Goal: Check status: Check status

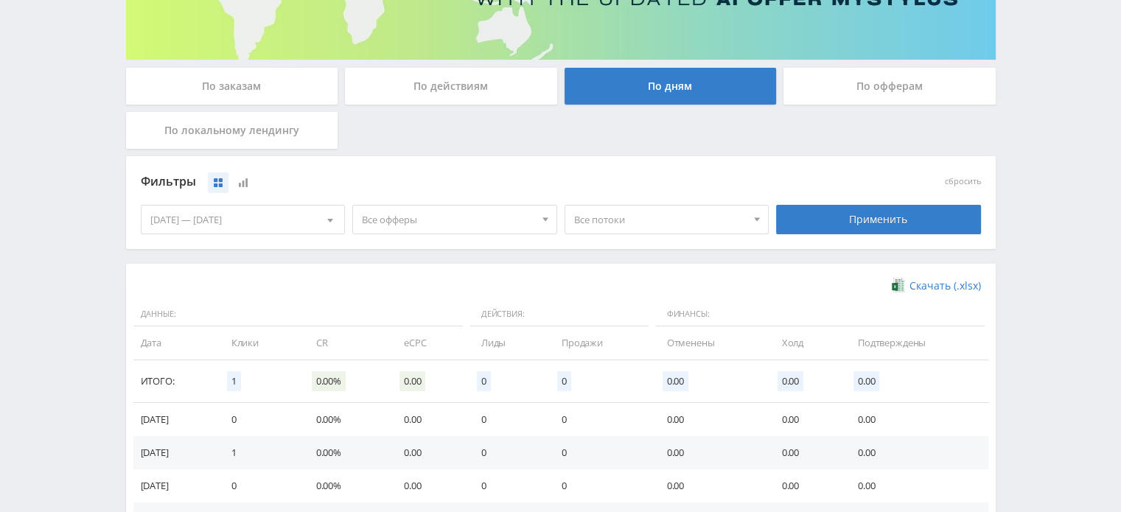
scroll to position [115, 0]
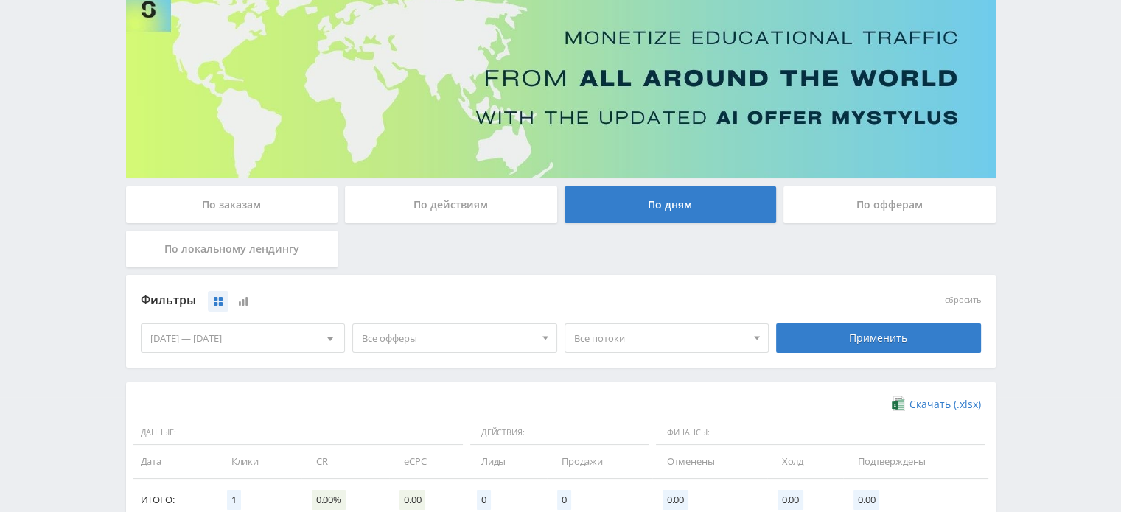
click at [885, 217] on div "По офферам" at bounding box center [890, 205] width 212 height 37
click at [0, 0] on input "По офферам" at bounding box center [0, 0] width 0 height 0
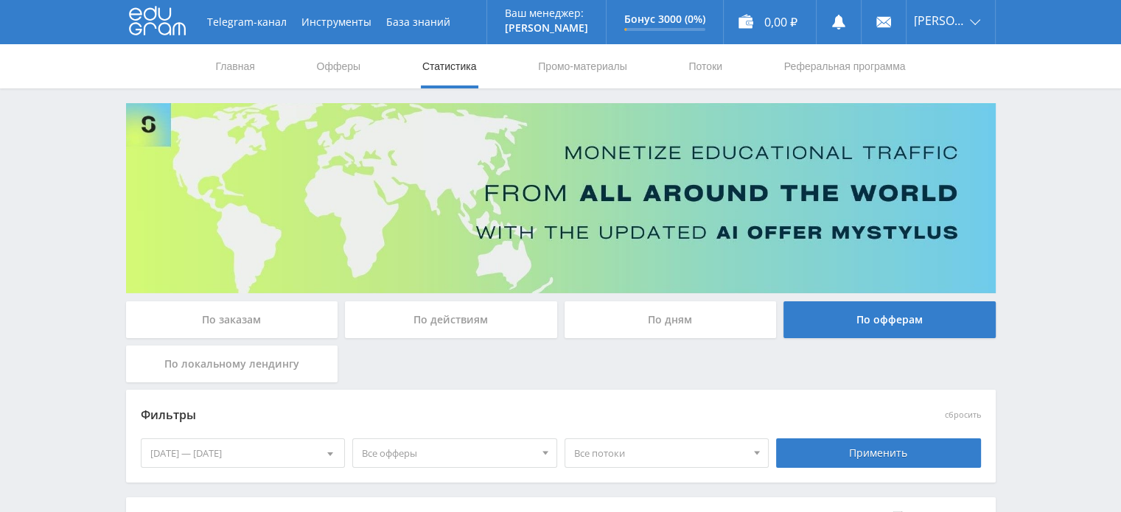
scroll to position [0, 0]
click at [655, 316] on div "По дням" at bounding box center [671, 320] width 212 height 37
click at [0, 0] on input "По дням" at bounding box center [0, 0] width 0 height 0
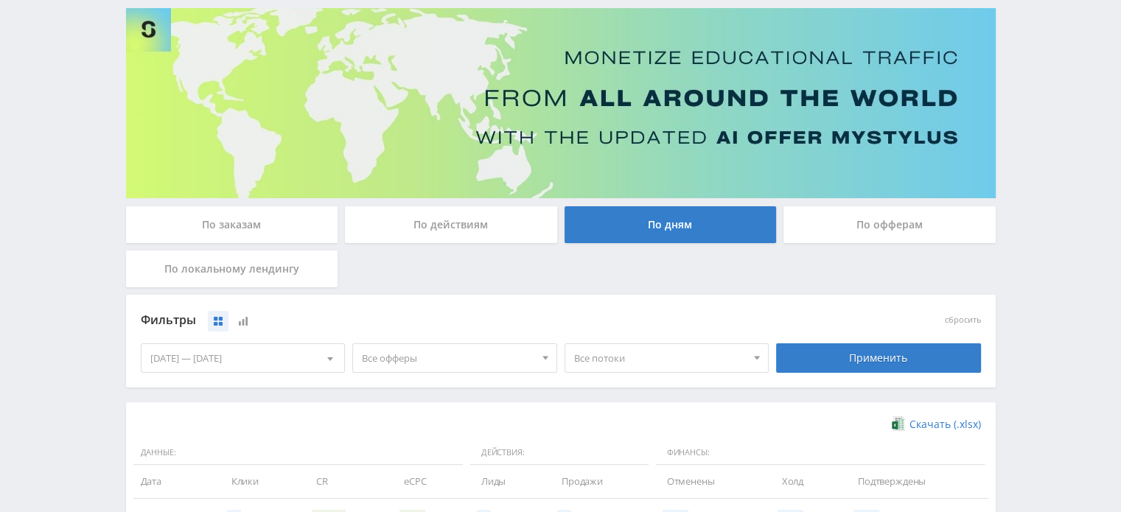
scroll to position [451, 0]
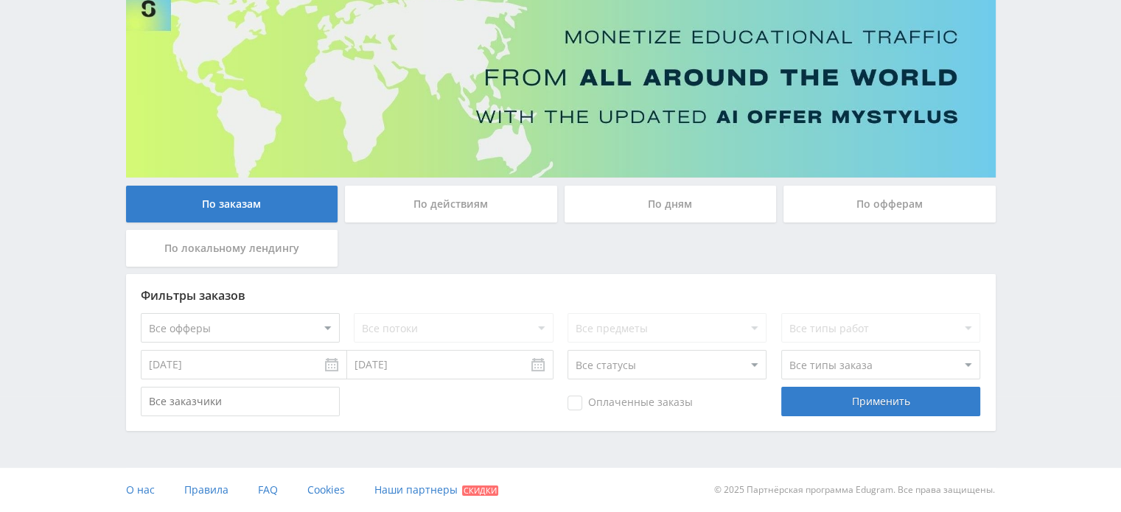
scroll to position [115, 0]
click at [836, 207] on div "По офферам" at bounding box center [890, 205] width 212 height 37
click at [0, 0] on input "По офферам" at bounding box center [0, 0] width 0 height 0
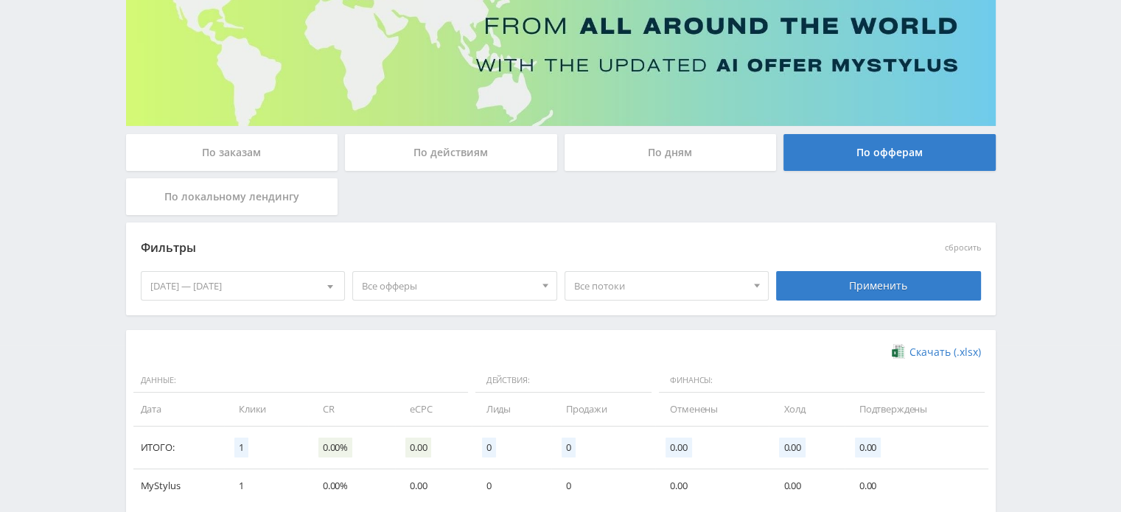
scroll to position [253, 0]
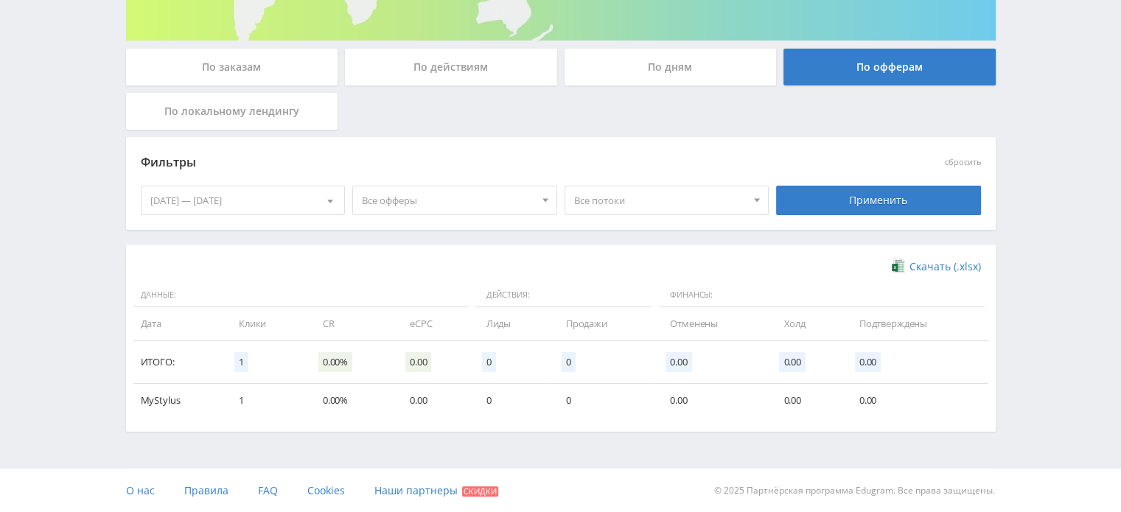
click at [693, 70] on div "По дням" at bounding box center [671, 67] width 212 height 37
click at [0, 0] on input "По дням" at bounding box center [0, 0] width 0 height 0
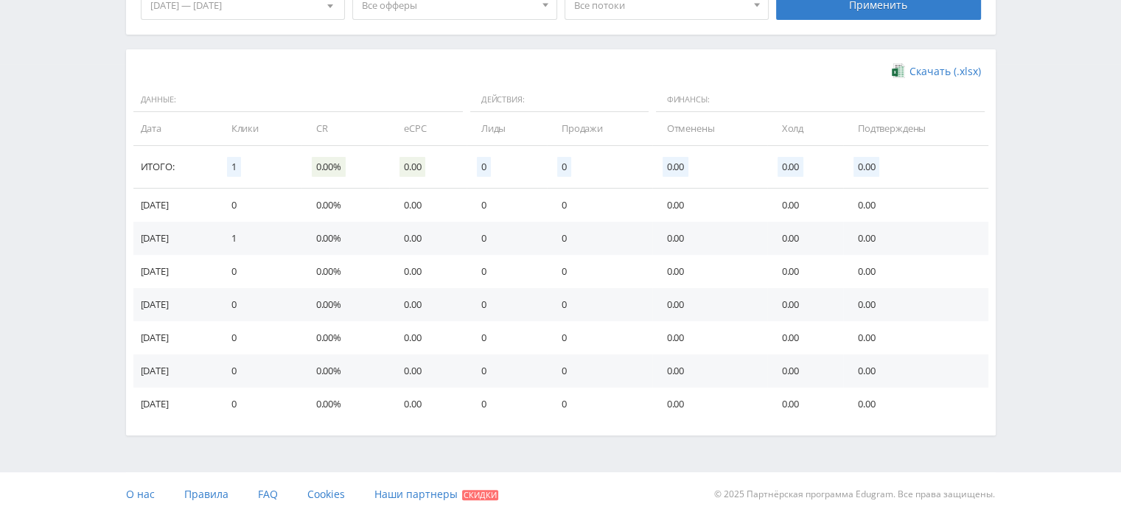
scroll to position [451, 0]
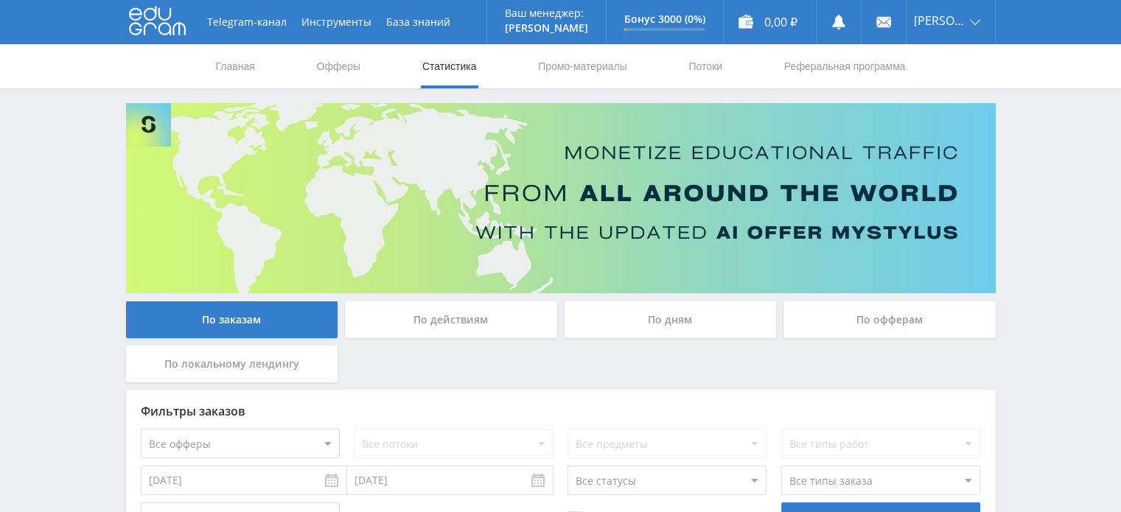
click at [734, 308] on div "По дням" at bounding box center [671, 320] width 212 height 37
click at [0, 0] on input "По дням" at bounding box center [0, 0] width 0 height 0
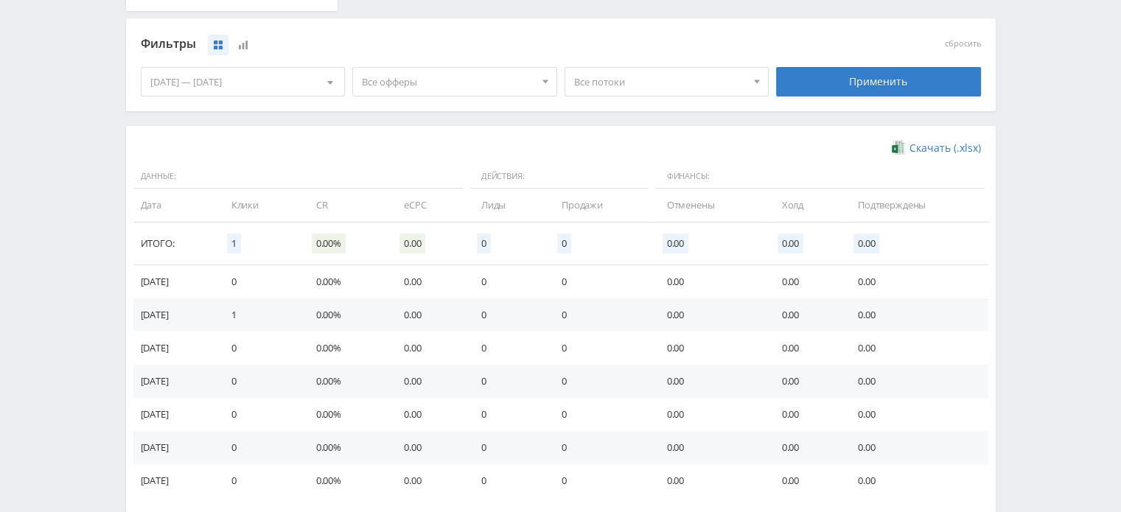
scroll to position [230, 0]
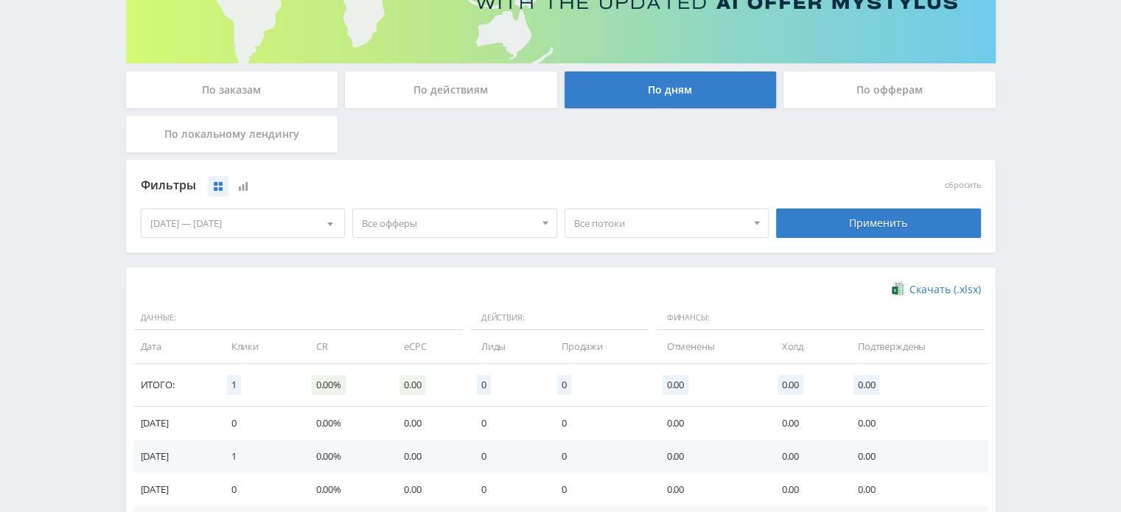
click at [288, 128] on div "По локальному лендингу" at bounding box center [232, 134] width 212 height 37
click at [0, 0] on input "По локальному лендингу" at bounding box center [0, 0] width 0 height 0
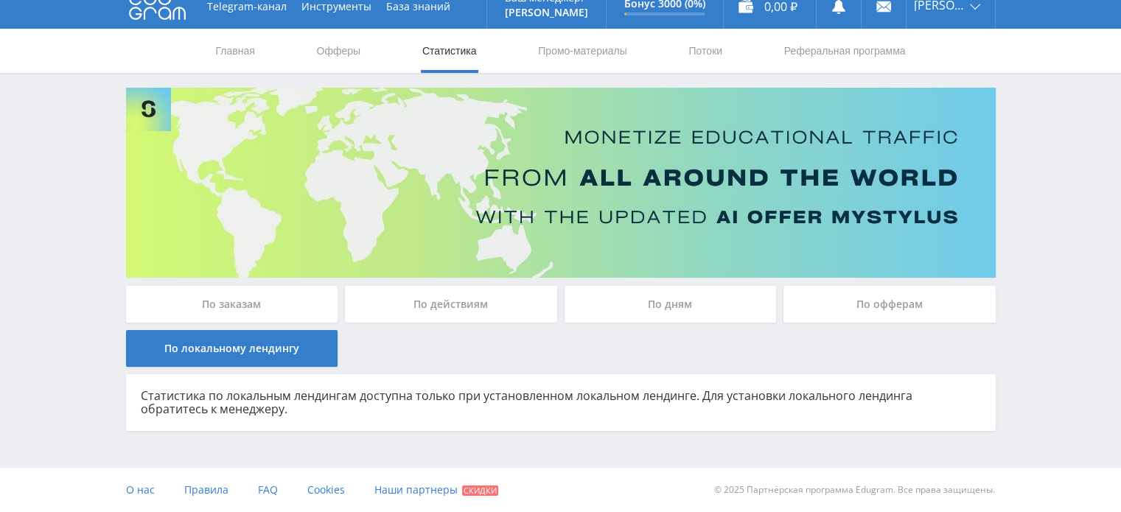
scroll to position [15, 0]
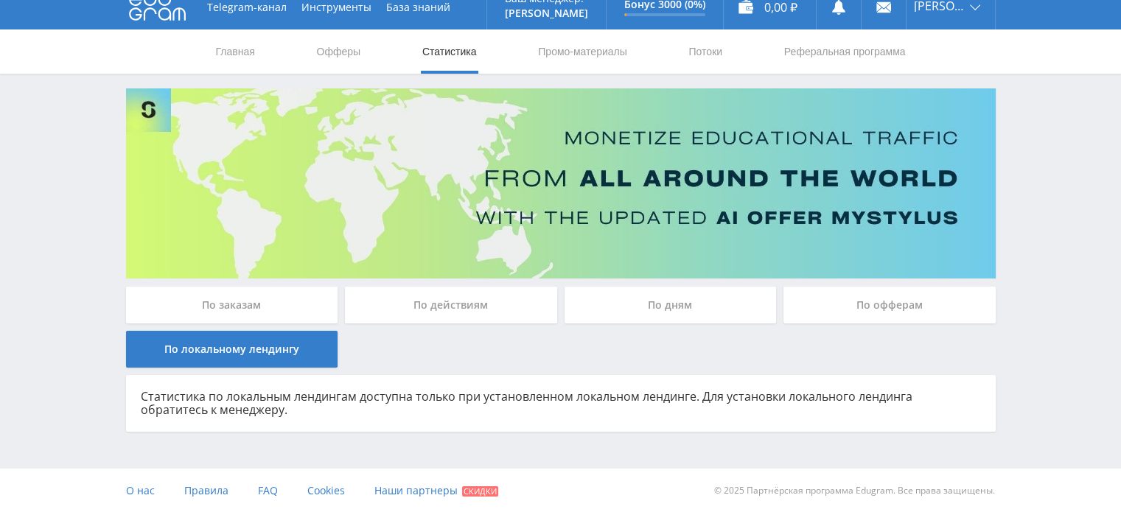
click at [270, 304] on div "По заказам" at bounding box center [232, 305] width 212 height 37
click at [0, 0] on input "По заказам" at bounding box center [0, 0] width 0 height 0
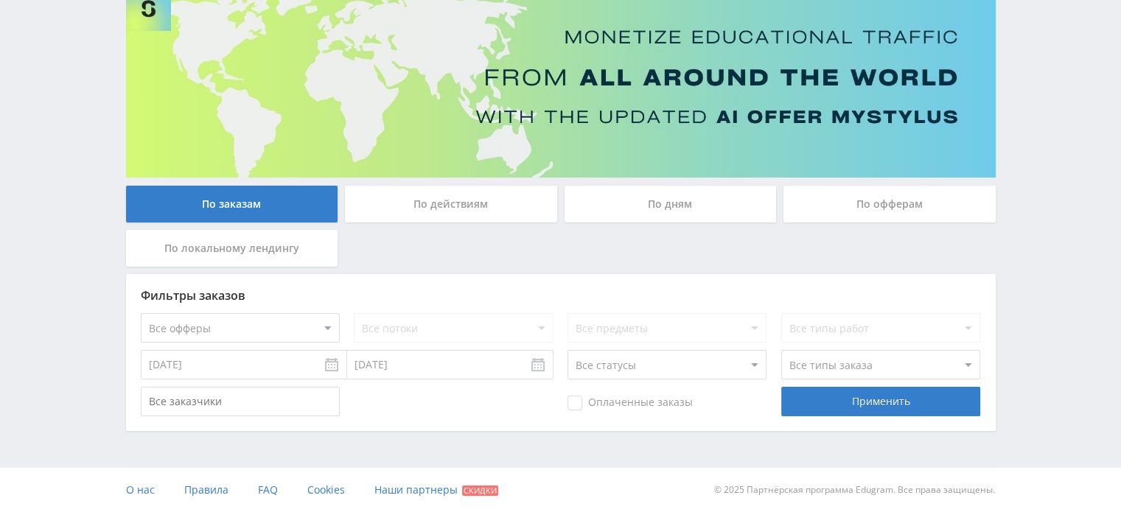
scroll to position [115, 0]
click at [490, 188] on div "По действиям" at bounding box center [451, 205] width 212 height 37
click at [0, 0] on input "По действиям" at bounding box center [0, 0] width 0 height 0
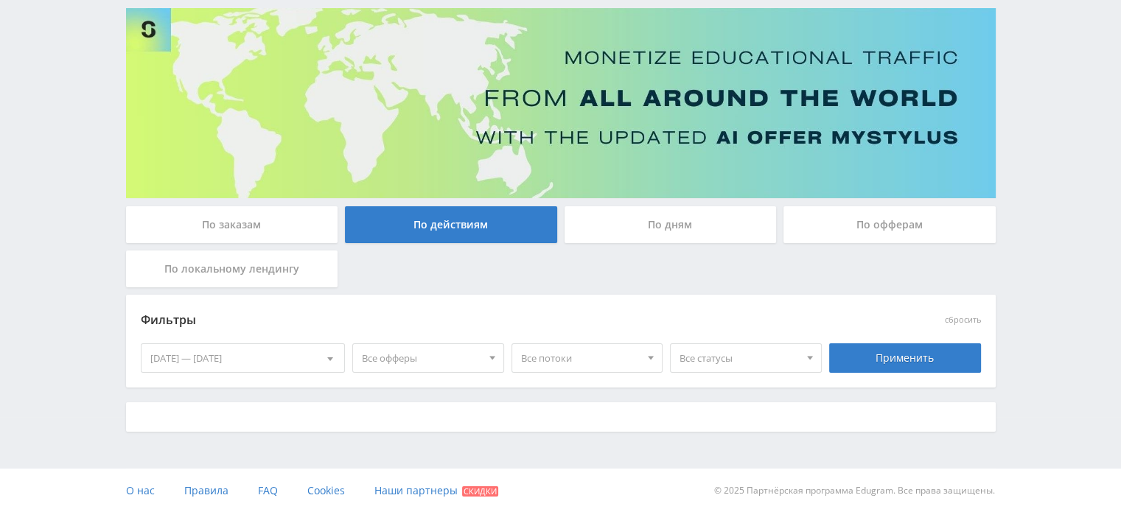
scroll to position [109, 0]
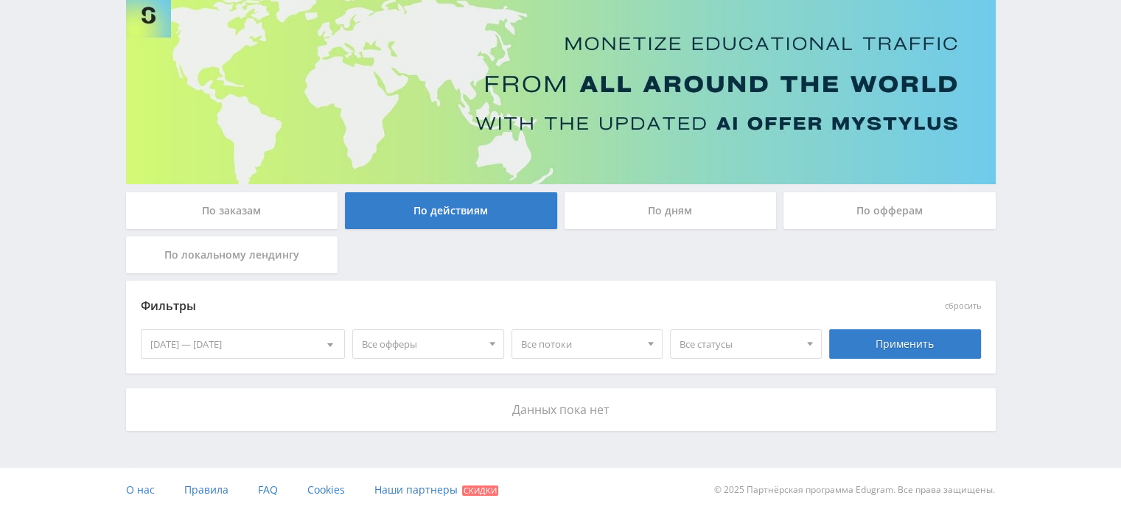
click at [717, 222] on div "По дням" at bounding box center [671, 210] width 212 height 37
click at [0, 0] on input "По дням" at bounding box center [0, 0] width 0 height 0
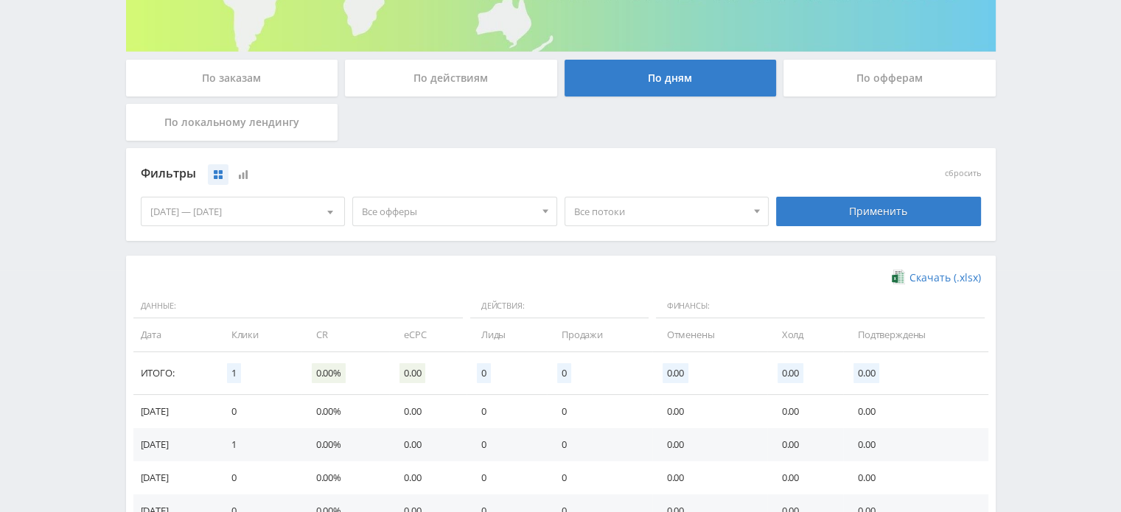
scroll to position [9, 0]
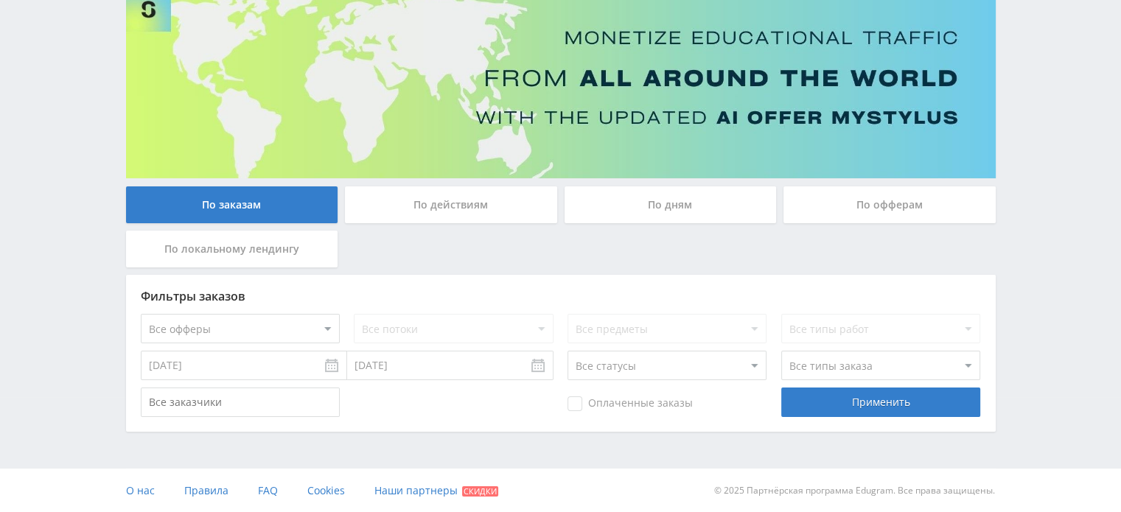
click at [917, 203] on div "По офферам" at bounding box center [890, 205] width 212 height 37
click at [0, 0] on input "По офферам" at bounding box center [0, 0] width 0 height 0
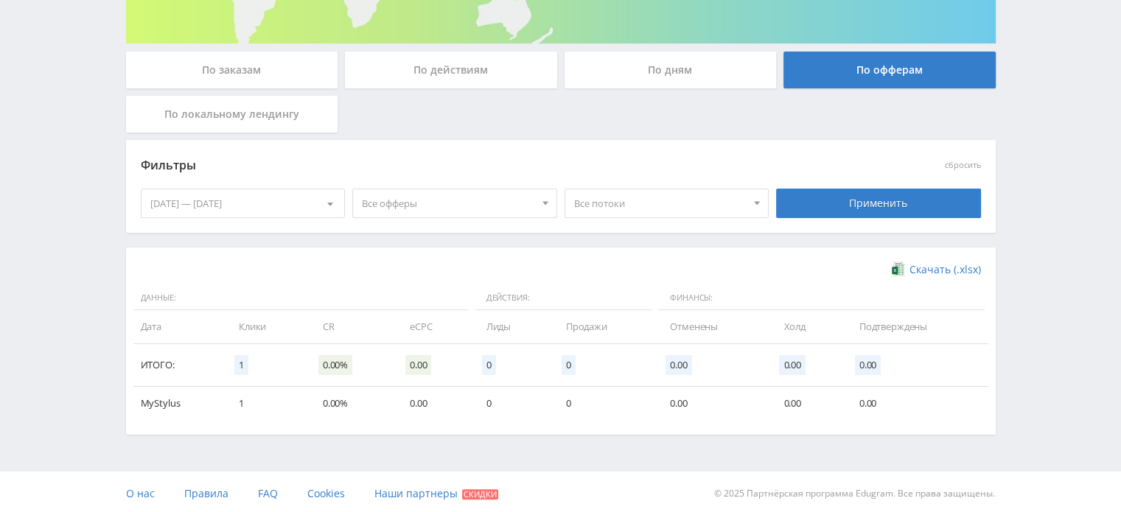
scroll to position [253, 0]
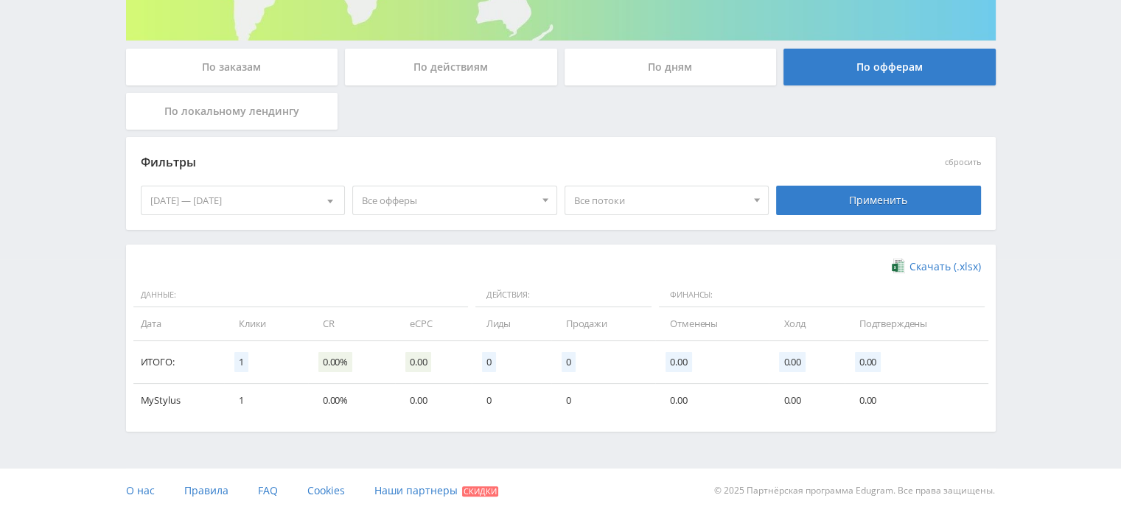
click at [722, 74] on div "По дням" at bounding box center [671, 67] width 212 height 37
click at [0, 0] on input "По дням" at bounding box center [0, 0] width 0 height 0
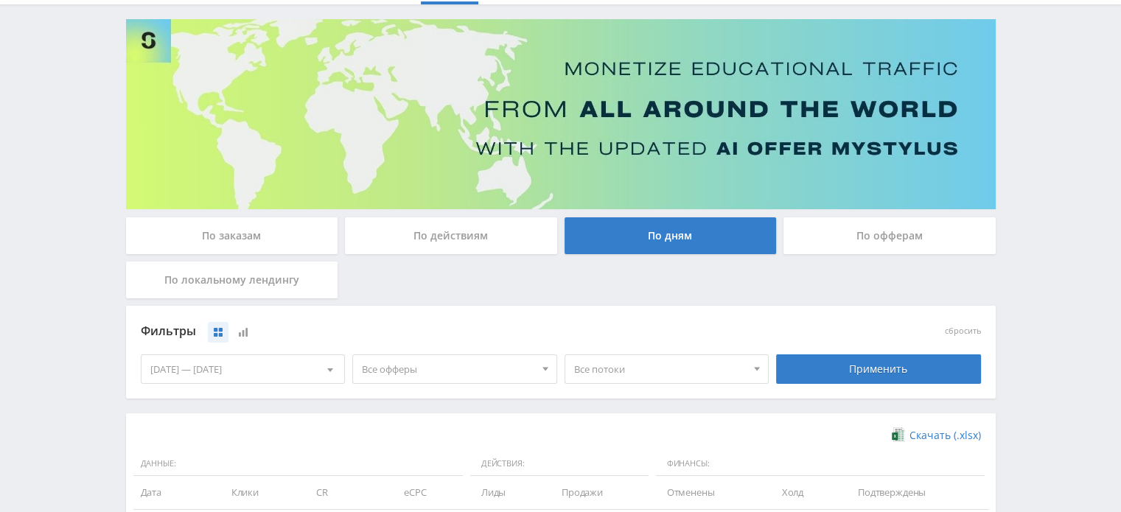
scroll to position [83, 0]
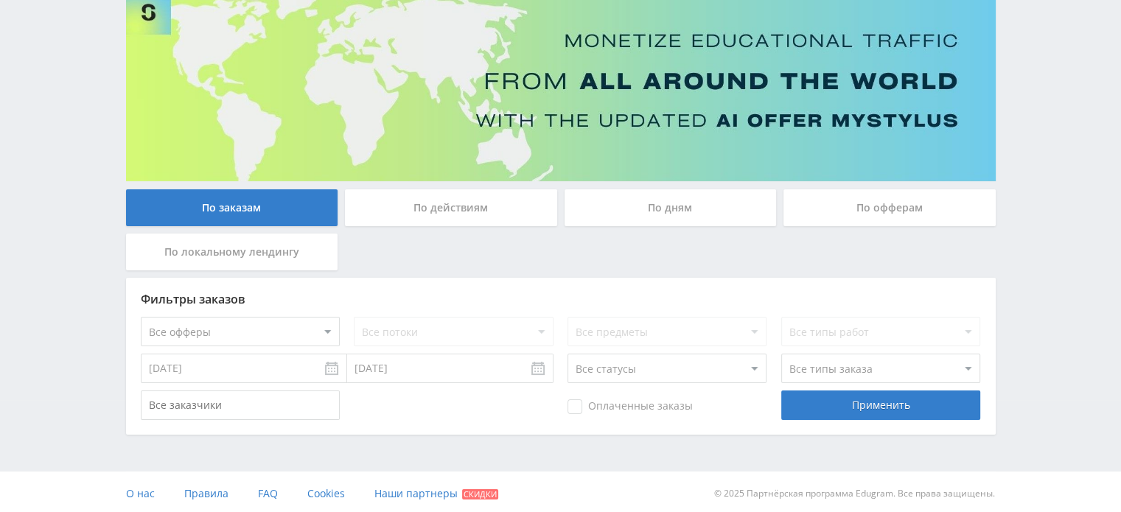
scroll to position [115, 0]
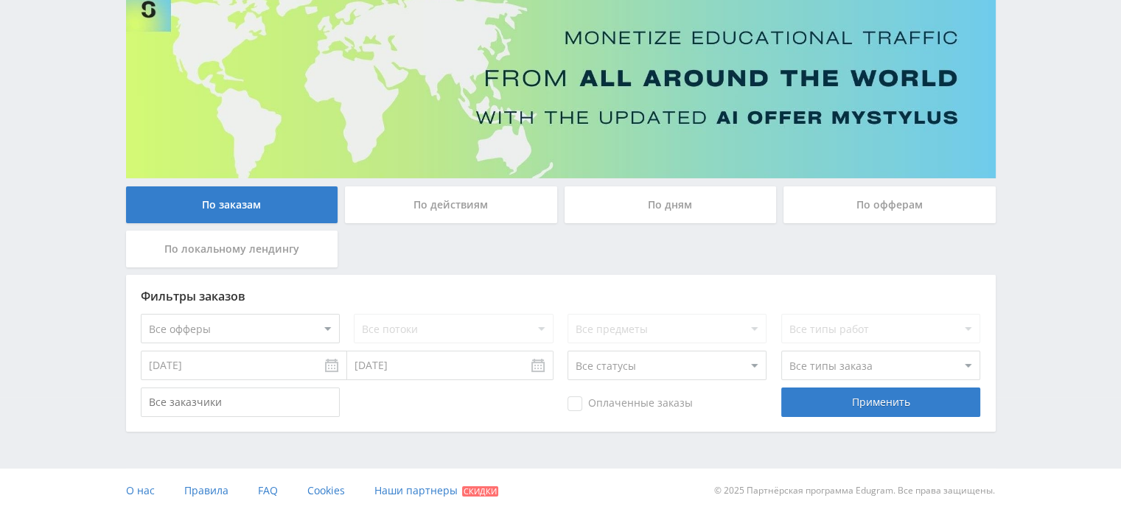
click at [845, 202] on div "По офферам" at bounding box center [890, 205] width 212 height 37
click at [0, 0] on input "По офферам" at bounding box center [0, 0] width 0 height 0
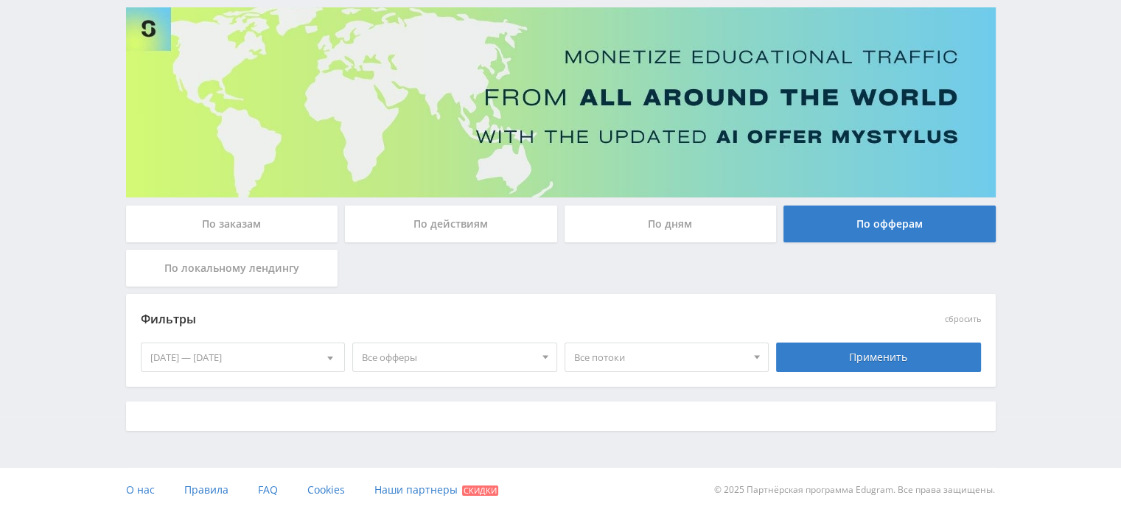
scroll to position [95, 0]
click at [700, 218] on div "По дням" at bounding box center [671, 224] width 212 height 37
click at [0, 0] on input "По дням" at bounding box center [0, 0] width 0 height 0
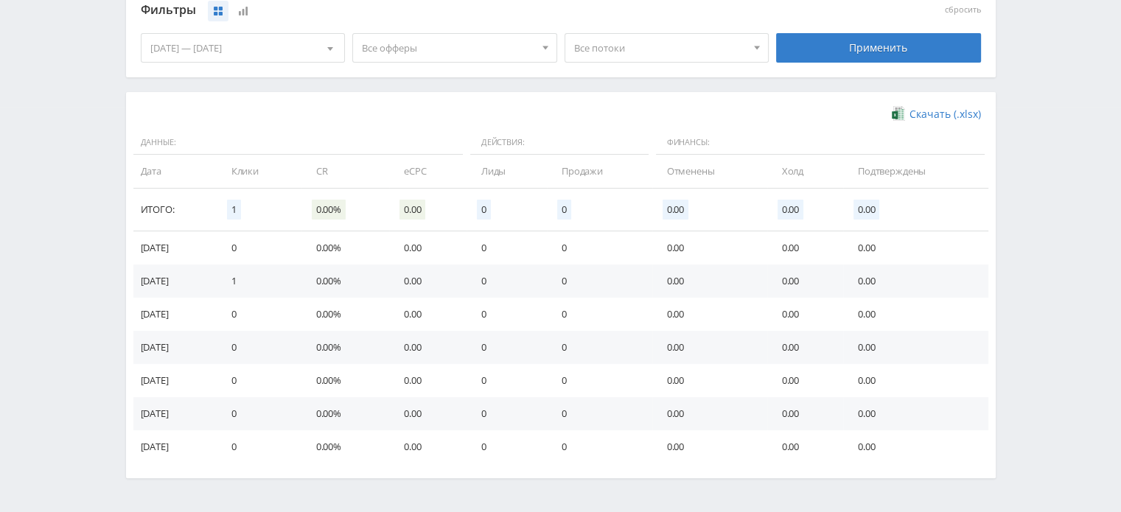
scroll to position [410, 0]
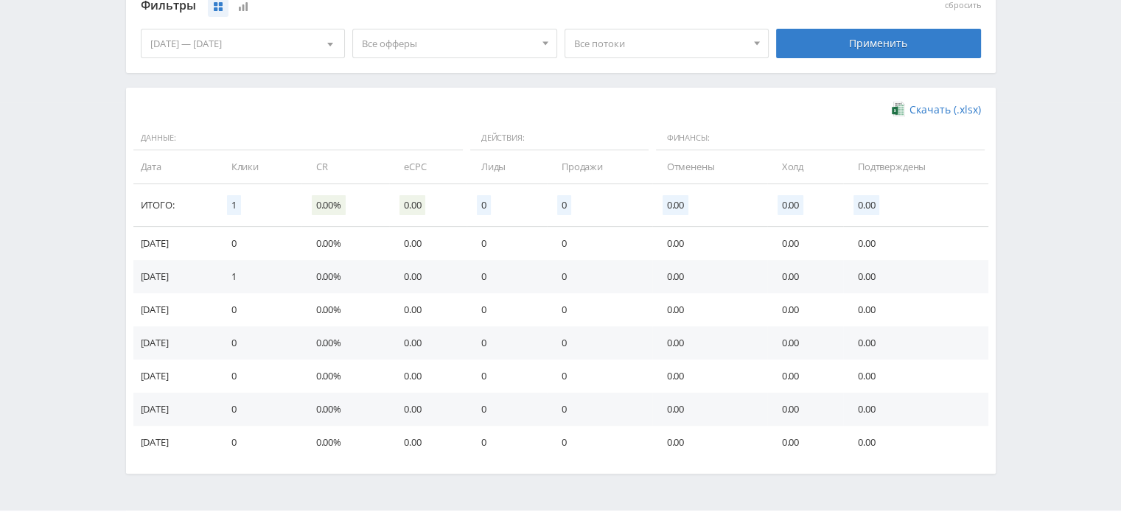
click at [333, 44] on span at bounding box center [330, 46] width 6 height 7
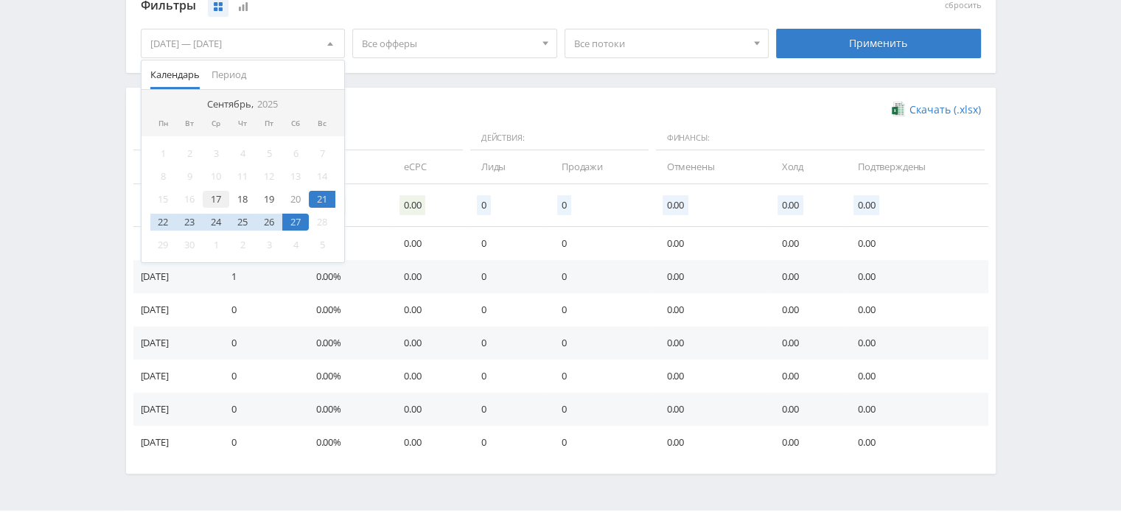
click at [217, 201] on div "17" at bounding box center [216, 199] width 27 height 17
click at [293, 223] on div "27" at bounding box center [295, 222] width 27 height 17
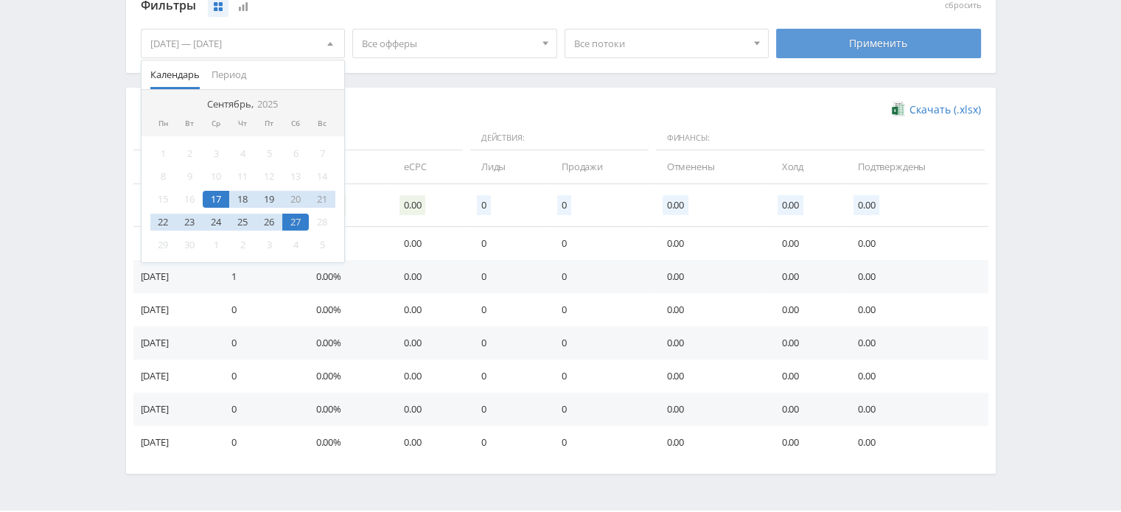
click at [932, 43] on div "Применить" at bounding box center [878, 43] width 205 height 29
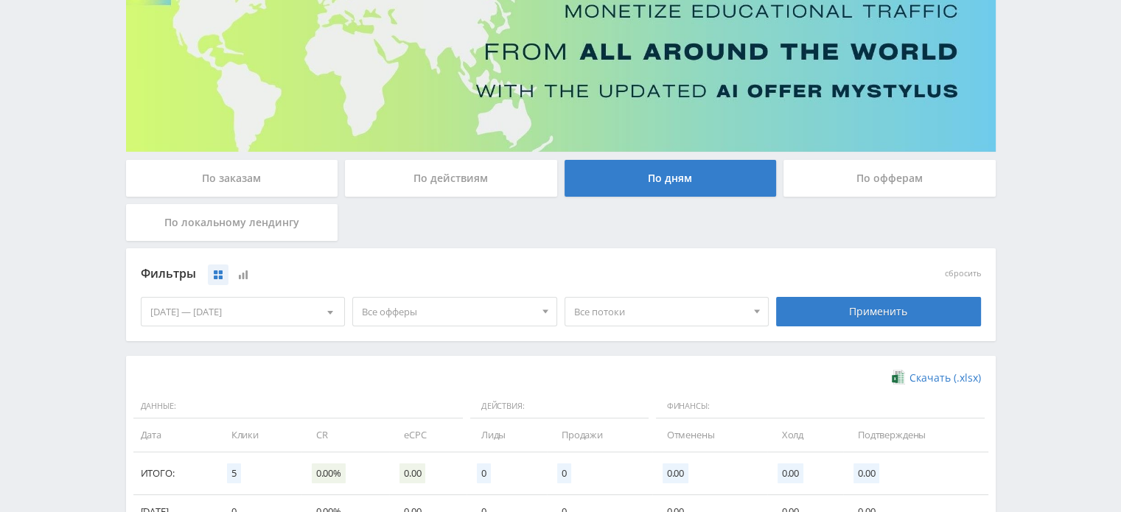
scroll to position [0, 0]
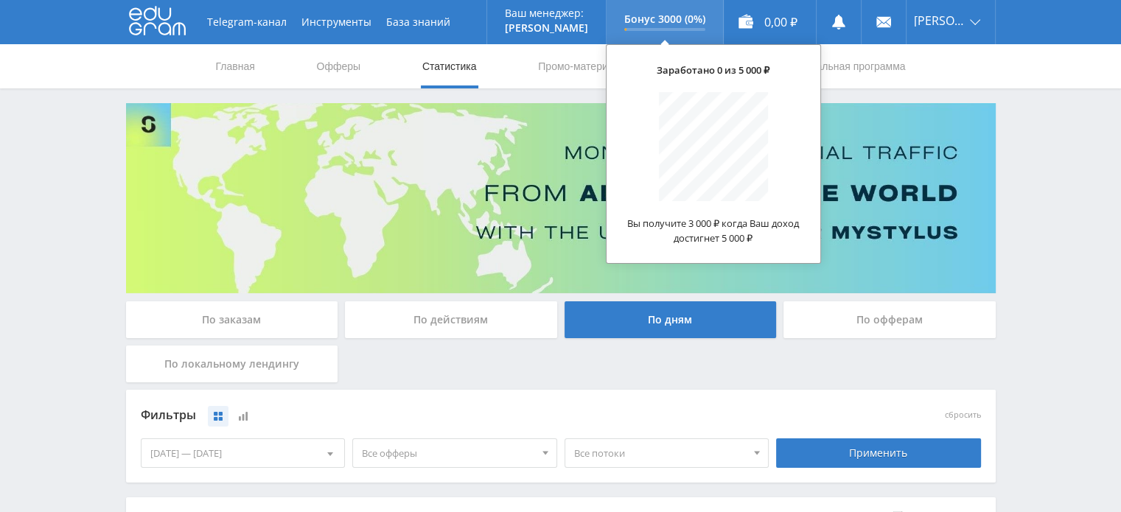
click at [677, 35] on div "Бонус 3000 (0%)" at bounding box center [665, 22] width 116 height 44
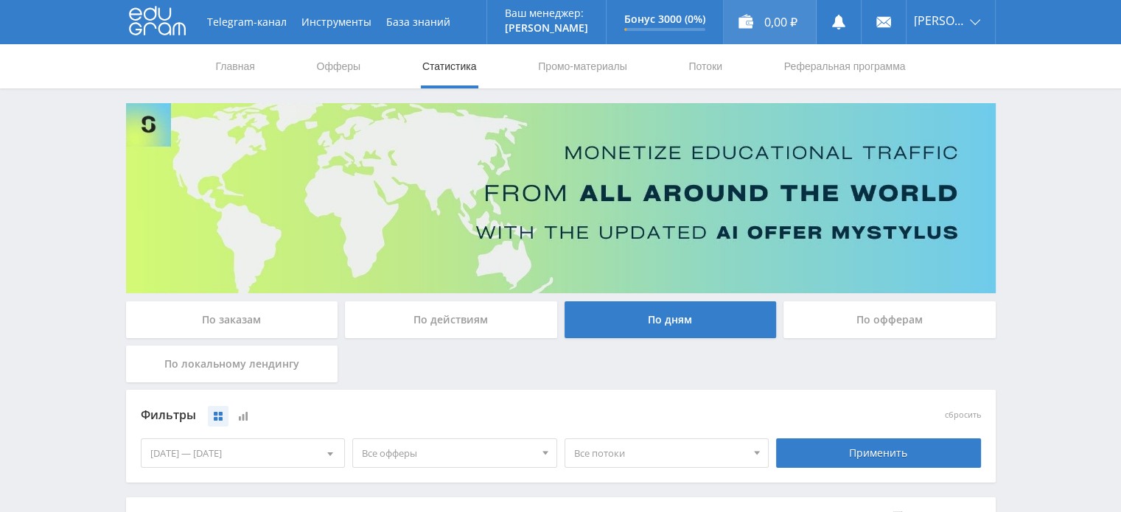
click at [779, 28] on div "0,00 ₽" at bounding box center [770, 22] width 92 height 44
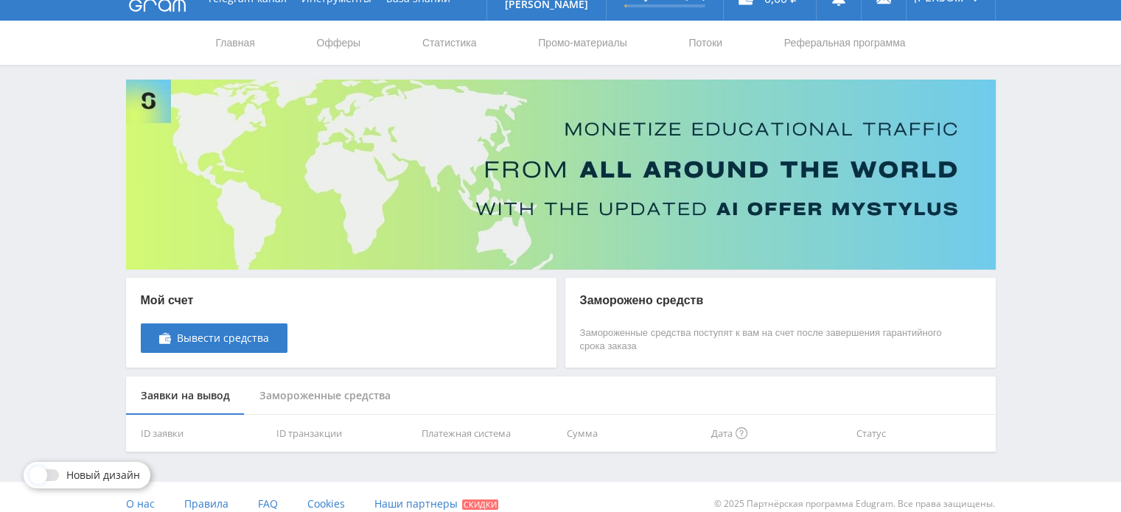
scroll to position [37, 0]
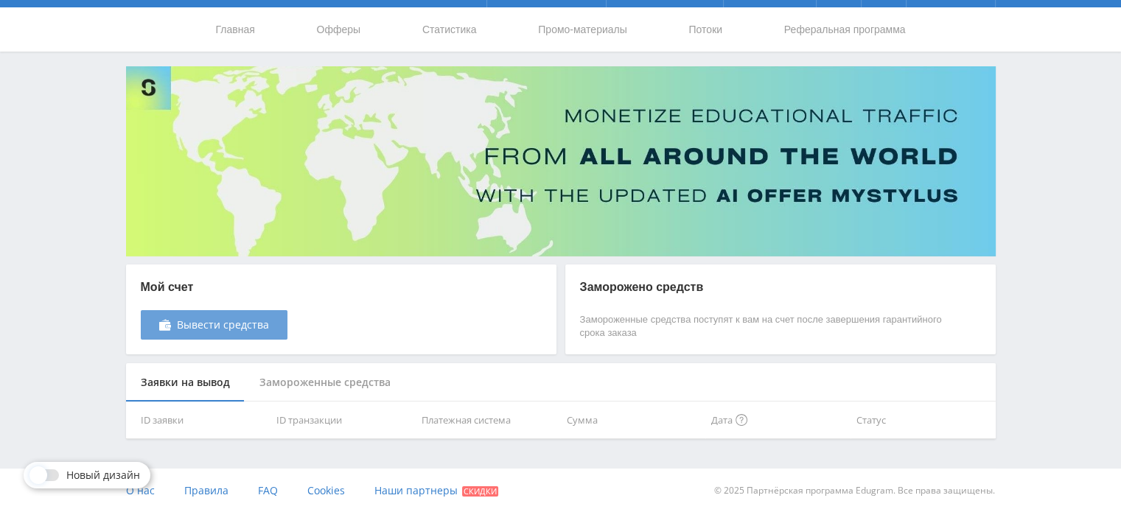
click at [206, 322] on span "Вывести средства" at bounding box center [223, 325] width 92 height 12
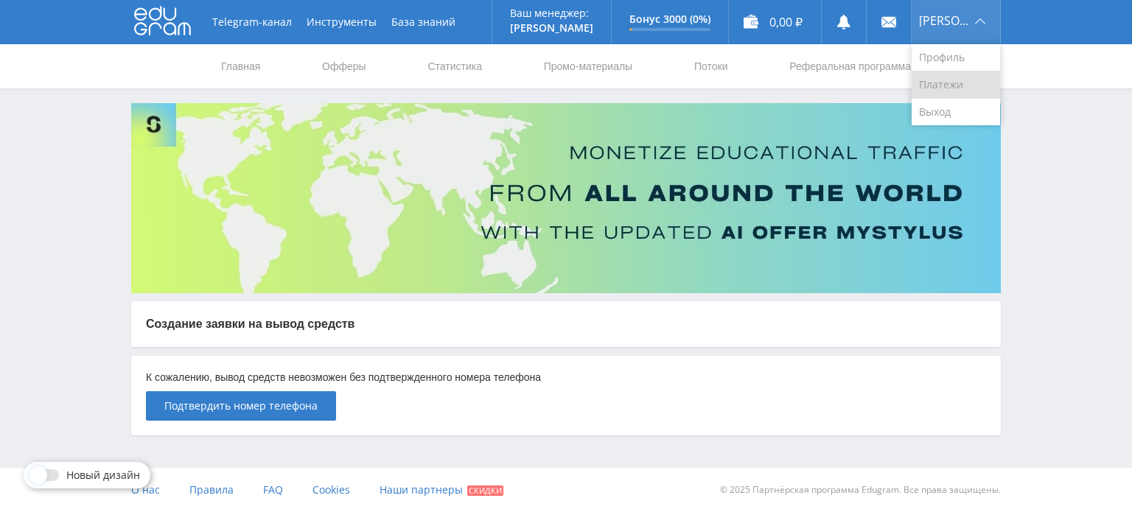
click at [981, 83] on link "Платежи" at bounding box center [956, 85] width 88 height 27
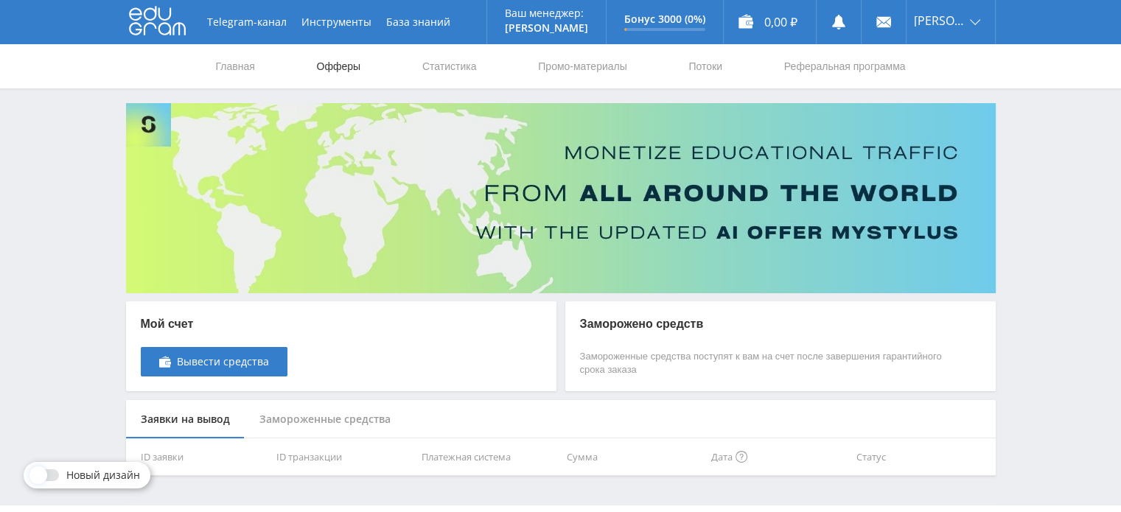
drag, startPoint x: 332, startPoint y: 60, endPoint x: 349, endPoint y: 60, distance: 17.0
click at [333, 60] on link "Офферы" at bounding box center [339, 66] width 47 height 44
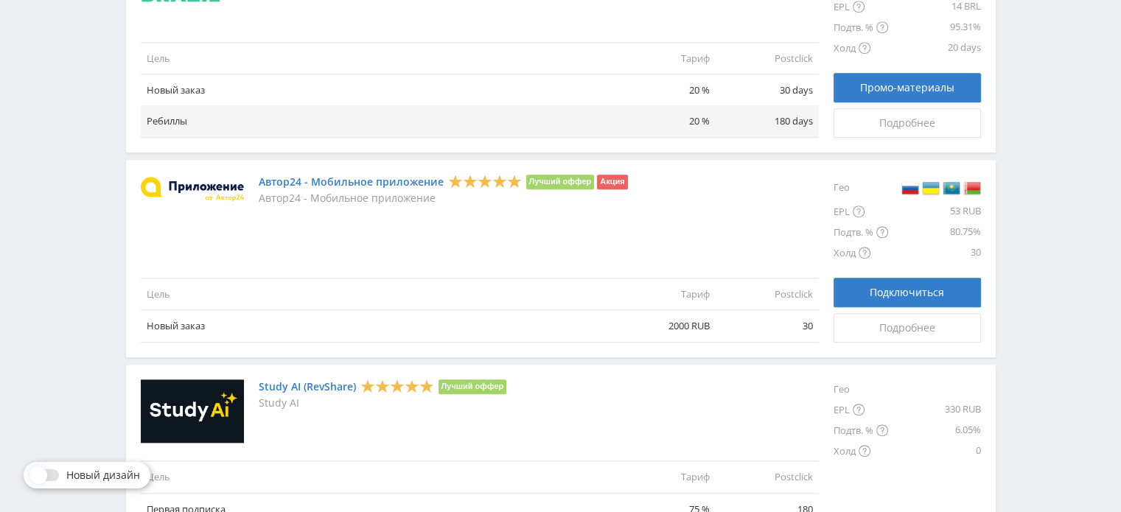
scroll to position [1771, 0]
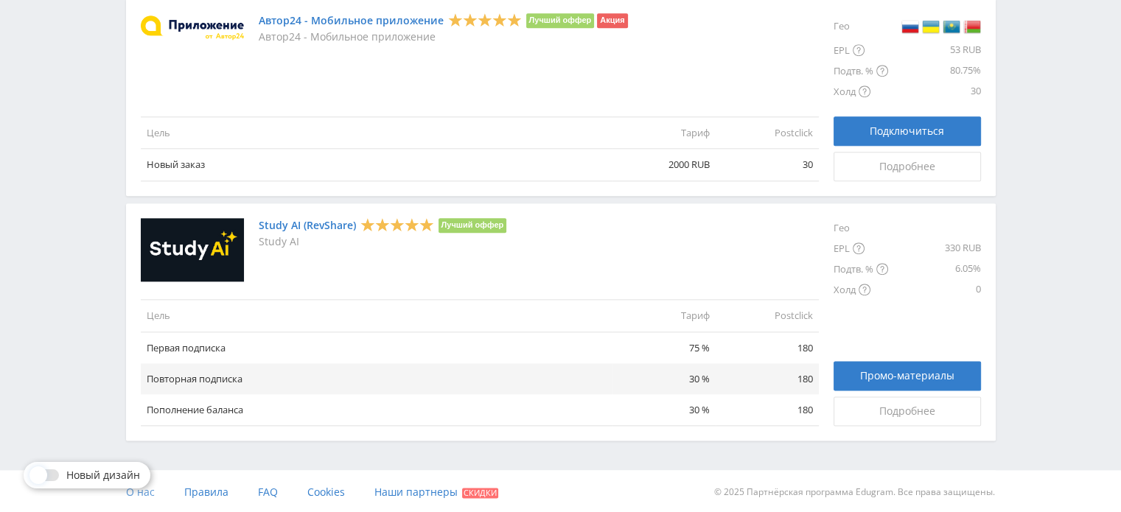
click at [150, 495] on span "О нас" at bounding box center [140, 492] width 29 height 14
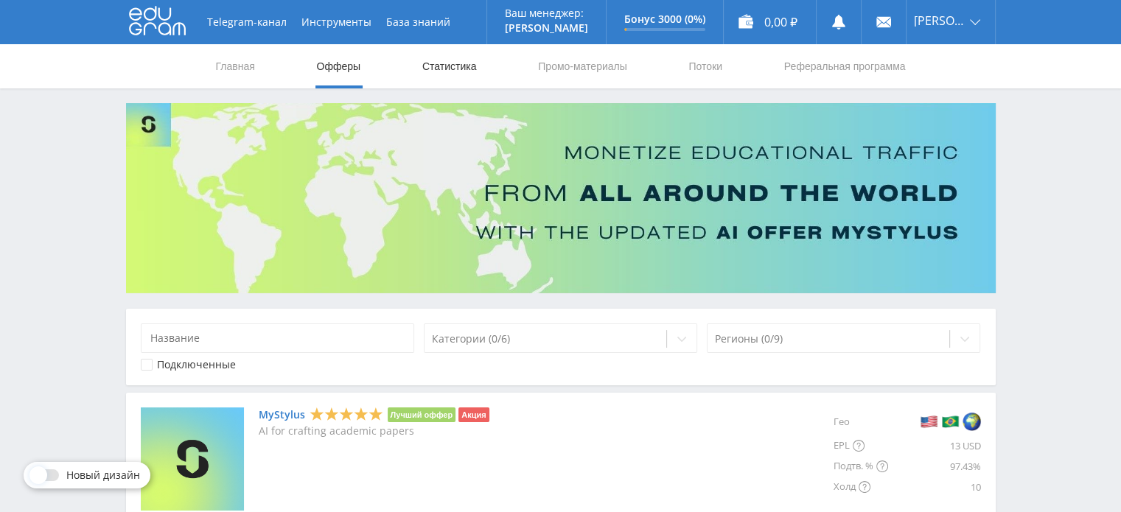
click at [455, 60] on link "Статистика" at bounding box center [450, 66] width 58 height 44
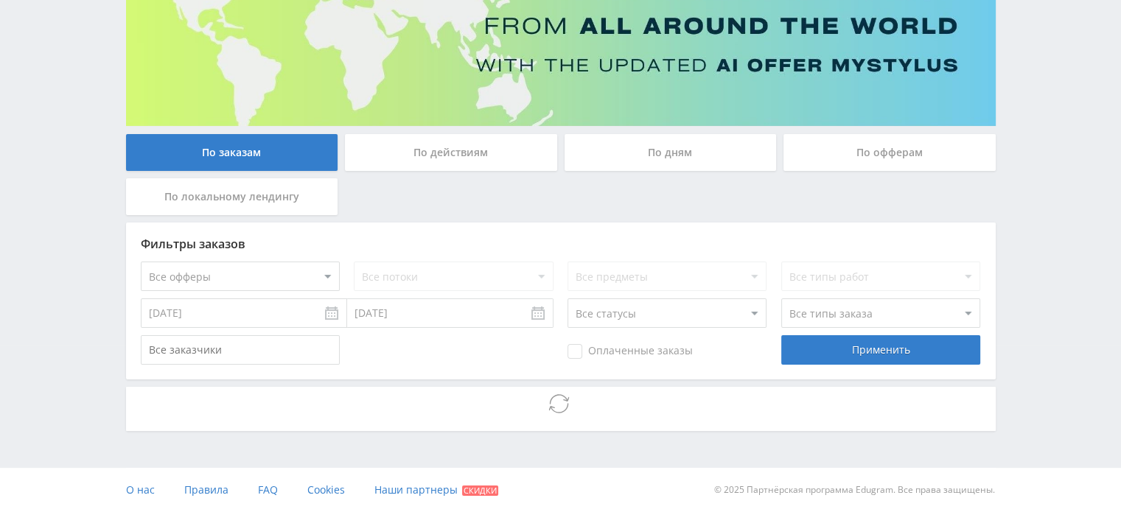
scroll to position [115, 0]
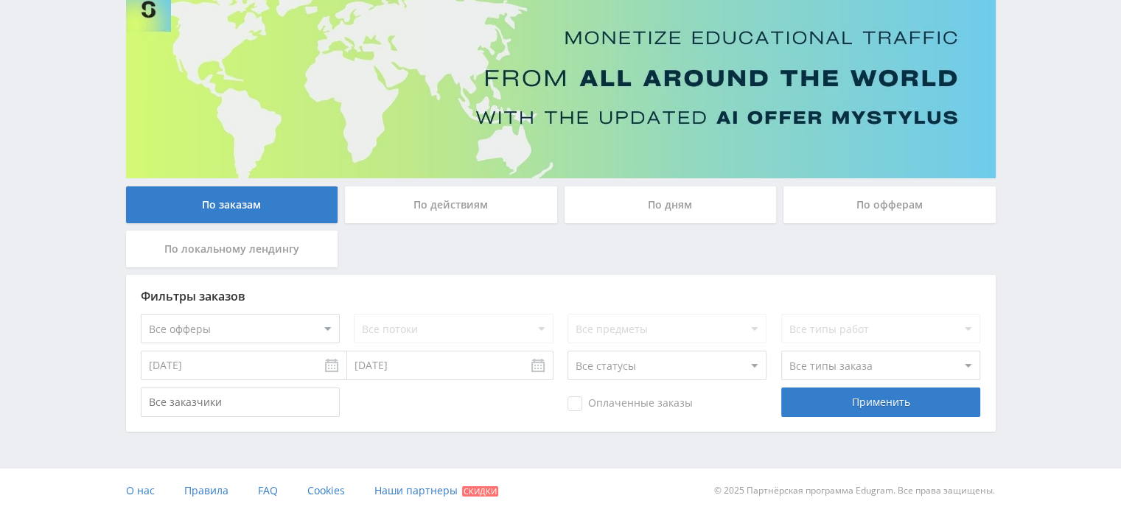
click at [672, 197] on div "По дням" at bounding box center [671, 205] width 212 height 37
click at [0, 0] on input "По дням" at bounding box center [0, 0] width 0 height 0
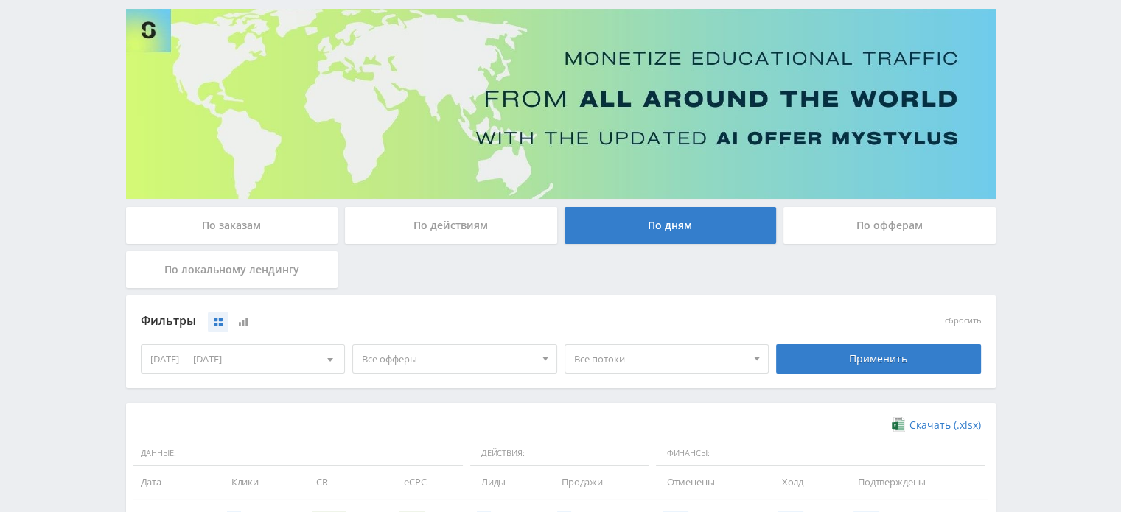
scroll to position [0, 0]
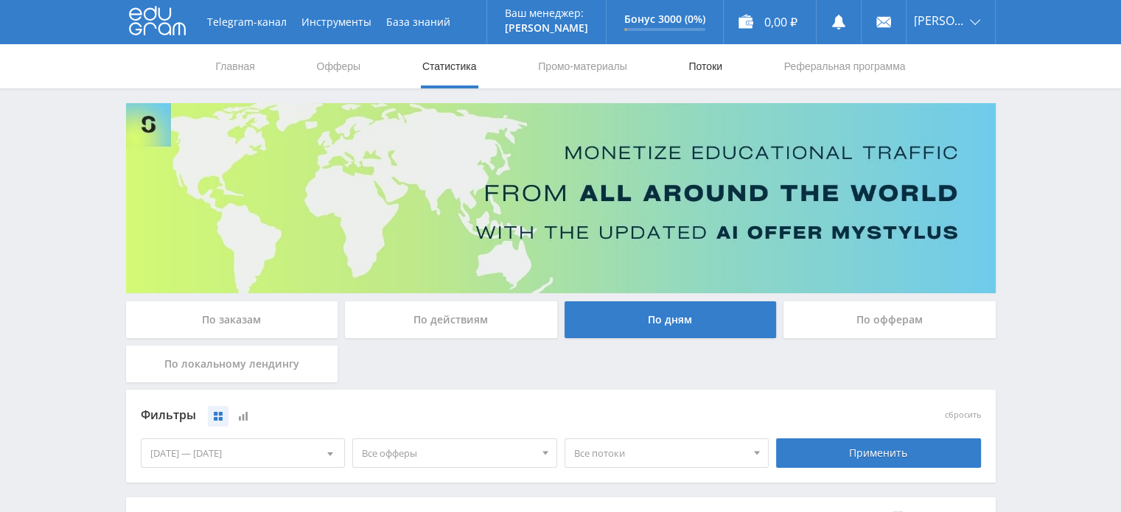
click at [697, 58] on link "Потоки" at bounding box center [705, 66] width 37 height 44
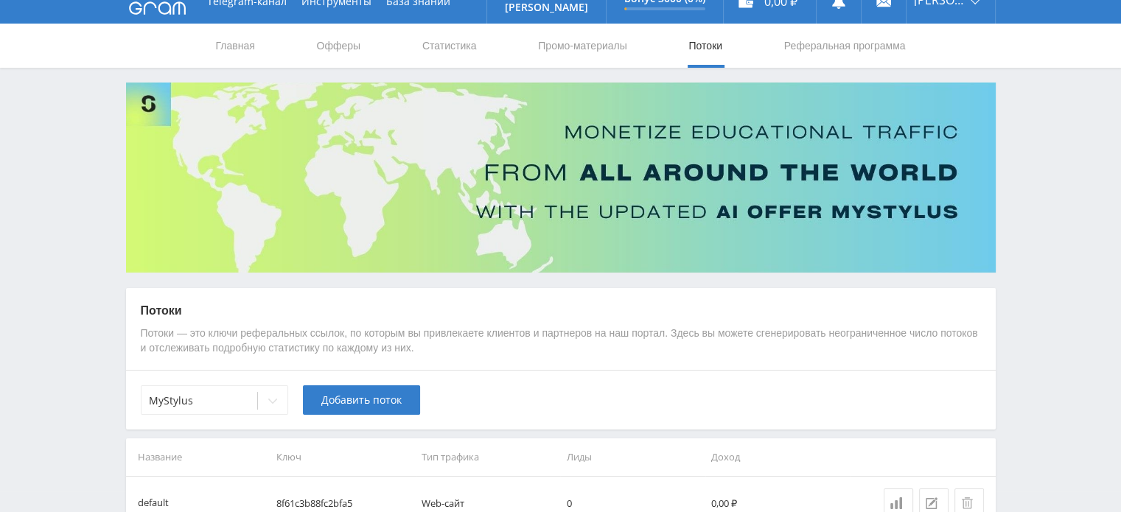
scroll to position [111, 0]
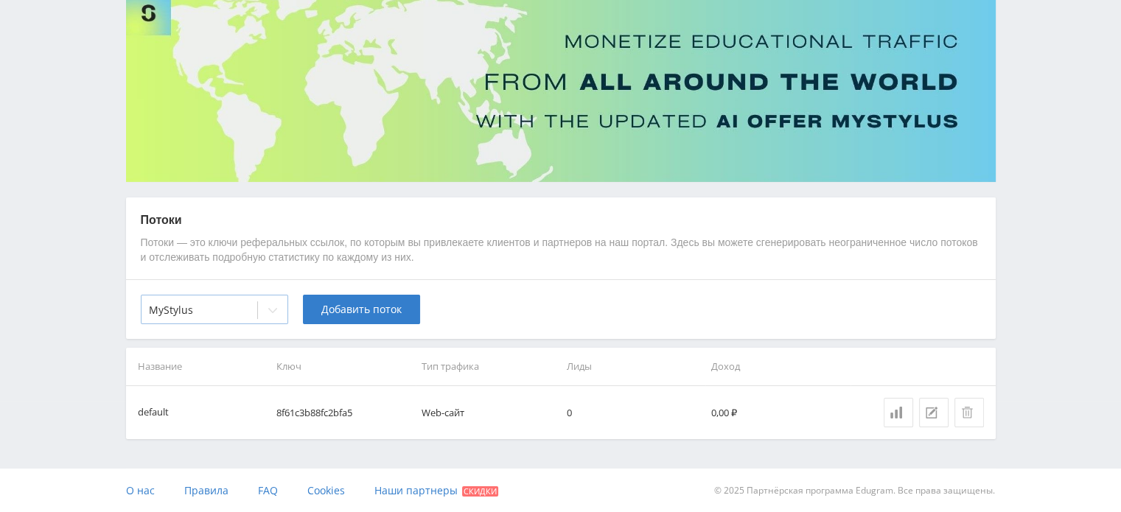
click at [275, 306] on icon at bounding box center [273, 310] width 12 height 12
click at [275, 305] on icon at bounding box center [273, 310] width 12 height 12
click at [904, 418] on link at bounding box center [898, 412] width 29 height 29
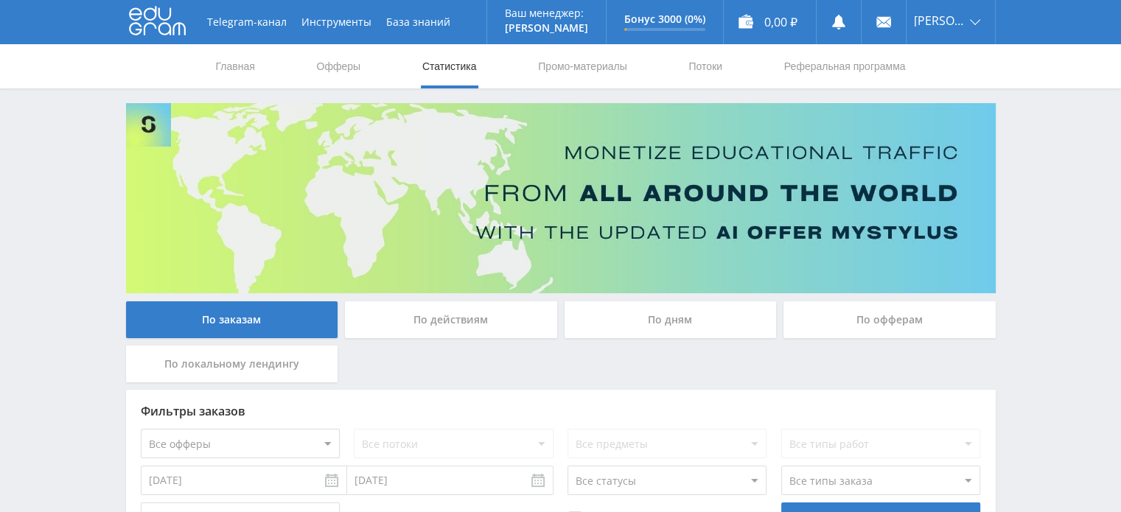
scroll to position [115, 0]
